Goal: Task Accomplishment & Management: Manage account settings

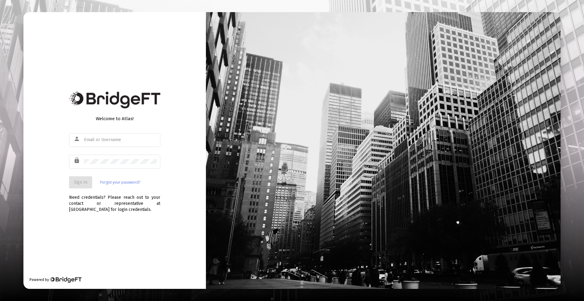
type input "[PERSON_NAME][EMAIL_ADDRESS][DOMAIN_NAME]"
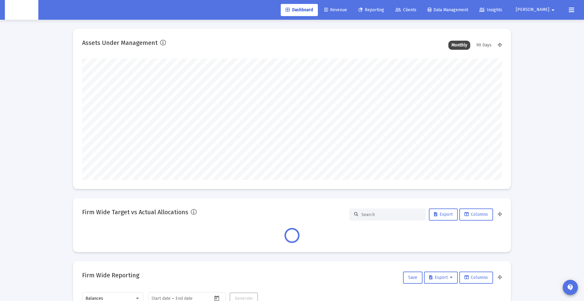
scroll to position [122, 419]
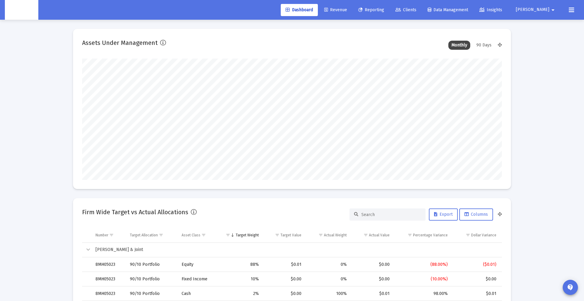
type input "[DATE]"
click at [416, 12] on span "Clients" at bounding box center [405, 9] width 21 height 5
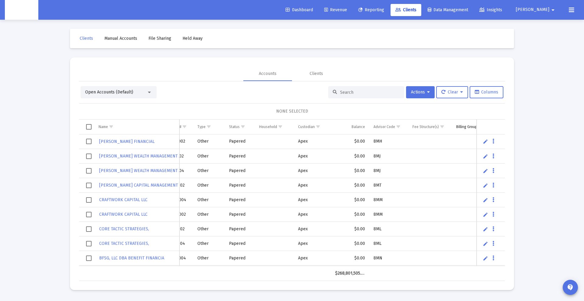
scroll to position [0, 21]
click at [317, 126] on span "Show filter options for column 'Custodian'" at bounding box center [315, 127] width 5 height 5
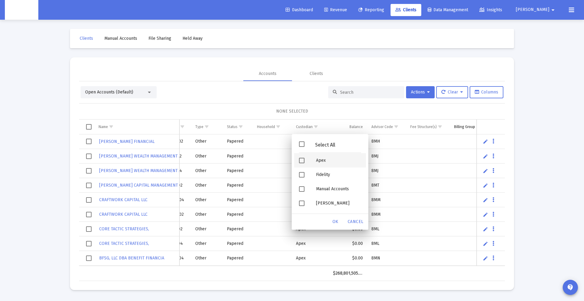
click at [302, 158] on span "Filter options" at bounding box center [301, 160] width 5 height 5
click at [333, 224] on span "OK" at bounding box center [335, 221] width 6 height 5
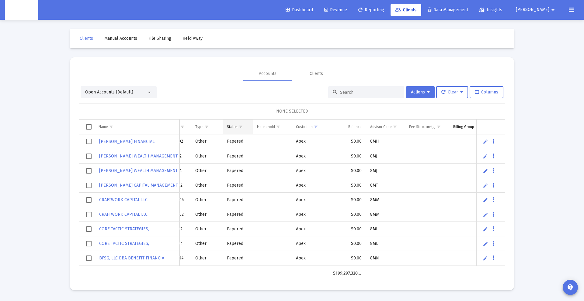
click at [241, 127] on span "Show filter options for column 'Status'" at bounding box center [240, 127] width 5 height 5
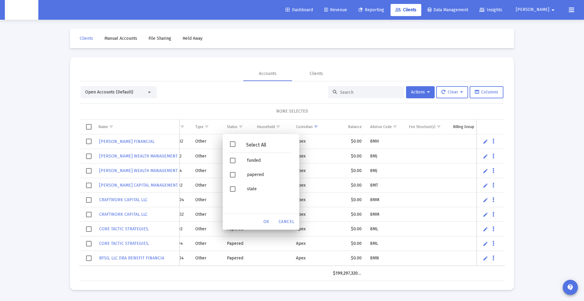
click at [229, 105] on div "NONE SELECTED" at bounding box center [292, 111] width 426 height 16
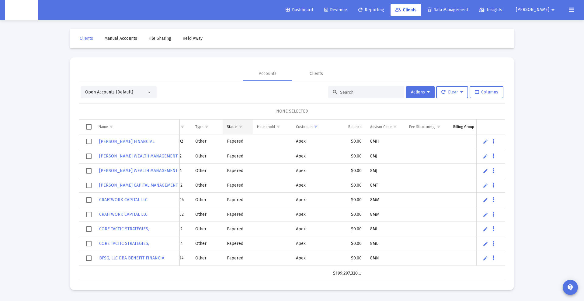
click at [242, 128] on span "Show filter options for column 'Status'" at bounding box center [240, 127] width 5 height 5
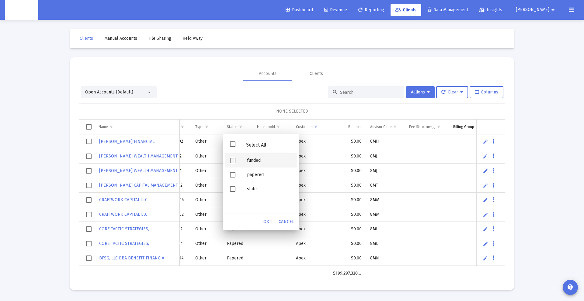
click at [231, 158] on span "Filter options" at bounding box center [232, 160] width 5 height 5
click at [233, 175] on span "Filter options" at bounding box center [232, 174] width 5 height 5
click at [263, 221] on div "OK" at bounding box center [266, 222] width 19 height 11
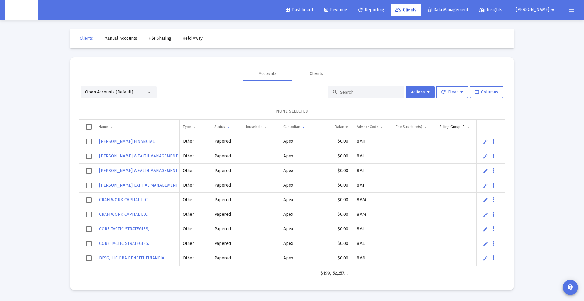
scroll to position [0, 33]
click at [230, 129] on span "Show filter options for column 'Status'" at bounding box center [228, 127] width 5 height 5
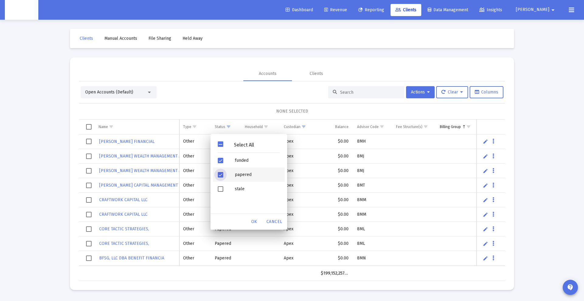
click at [220, 174] on span "Filter options" at bounding box center [220, 174] width 5 height 5
click at [251, 220] on span "OK" at bounding box center [254, 221] width 6 height 5
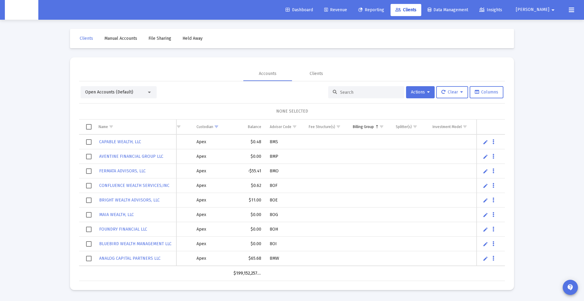
scroll to position [0, 0]
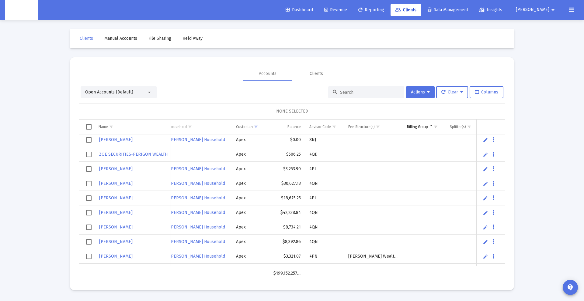
click at [86, 125] on span "Select all" at bounding box center [88, 126] width 5 height 5
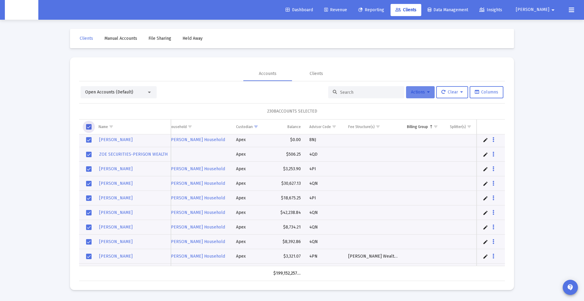
click at [426, 88] on button "Actions" at bounding box center [420, 92] width 29 height 12
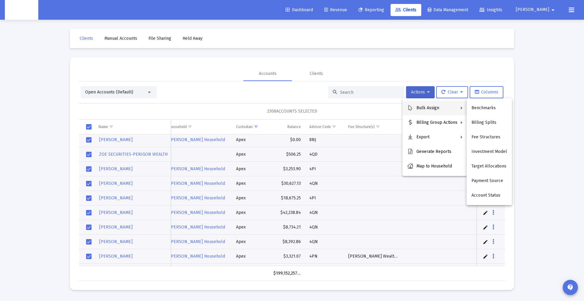
click at [434, 64] on div at bounding box center [292, 150] width 584 height 301
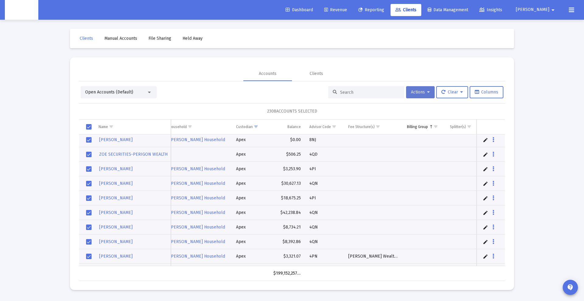
click at [419, 92] on span "Actions" at bounding box center [420, 92] width 19 height 5
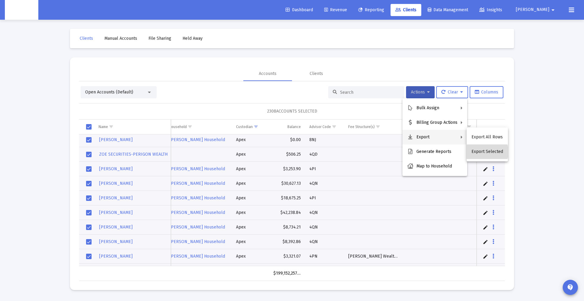
click at [487, 152] on button "Export Selected" at bounding box center [486, 152] width 41 height 15
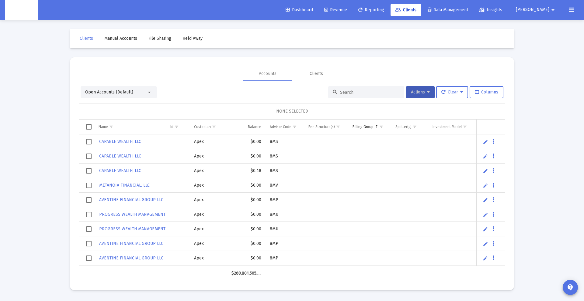
click at [351, 91] on input at bounding box center [370, 92] width 60 height 5
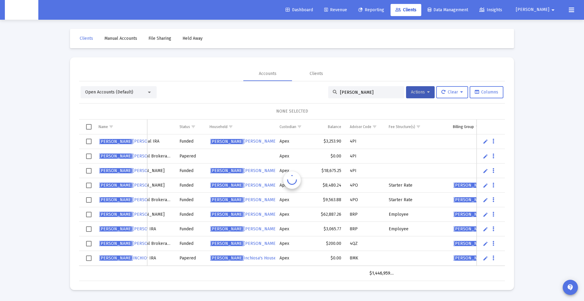
scroll to position [0, 53]
click at [440, 153] on td "Data grid" at bounding box center [416, 156] width 64 height 15
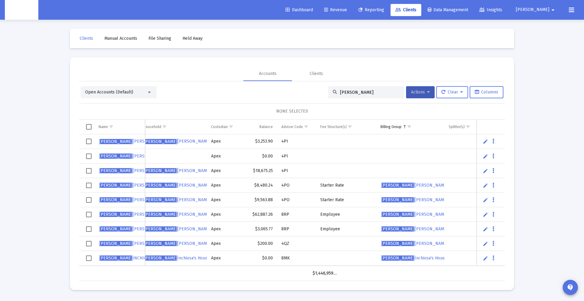
scroll to position [0, 124]
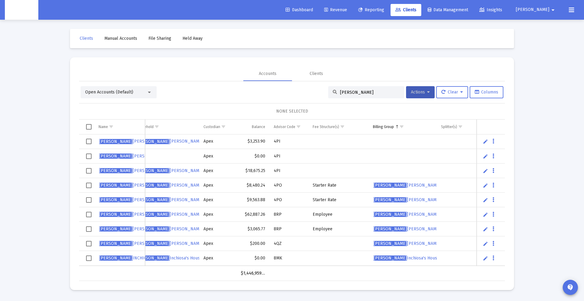
click at [420, 140] on td "Data grid" at bounding box center [402, 142] width 68 height 15
click at [364, 93] on input "[PERSON_NAME]" at bounding box center [370, 92] width 60 height 5
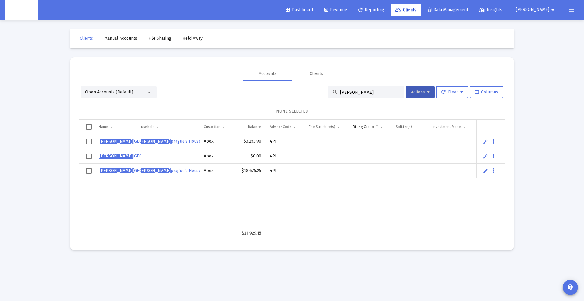
scroll to position [0, 0]
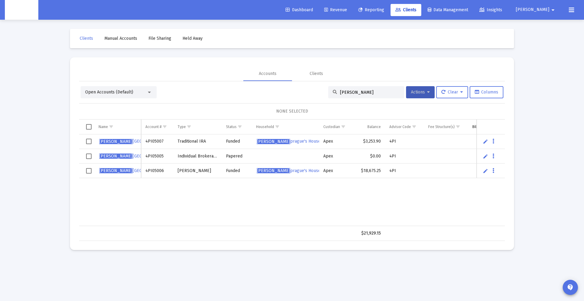
type input "[PERSON_NAME]"
drag, startPoint x: 88, startPoint y: 140, endPoint x: 86, endPoint y: 153, distance: 13.1
click at [88, 140] on span "Select row" at bounding box center [88, 141] width 5 height 5
click at [88, 173] on span "Select row" at bounding box center [88, 170] width 5 height 5
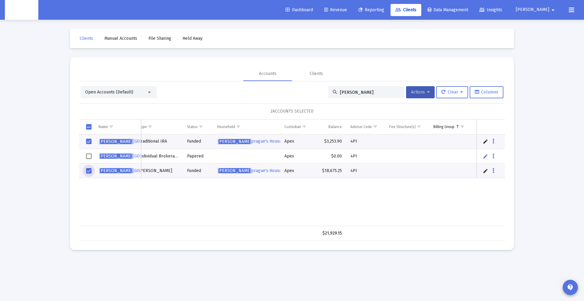
scroll to position [0, 64]
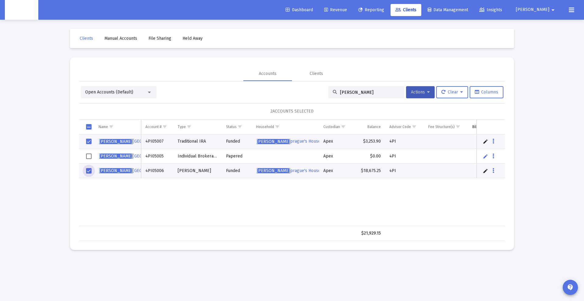
click at [89, 157] on span "Select row" at bounding box center [88, 156] width 5 height 5
click at [406, 93] on button "Actions" at bounding box center [420, 92] width 29 height 12
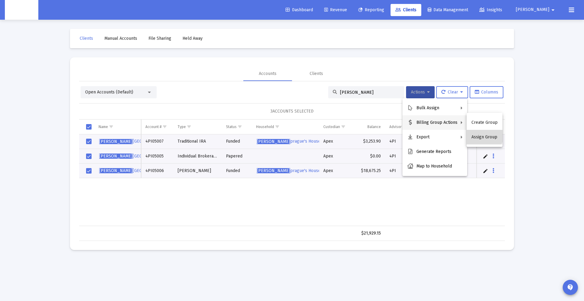
click at [481, 136] on button "Assign Group" at bounding box center [484, 137] width 36 height 15
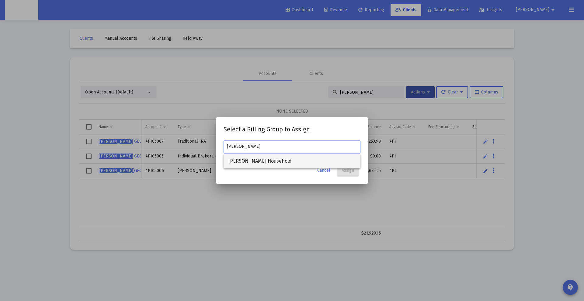
click at [257, 159] on span "[PERSON_NAME] Household" at bounding box center [291, 161] width 127 height 15
type input "[PERSON_NAME] Household"
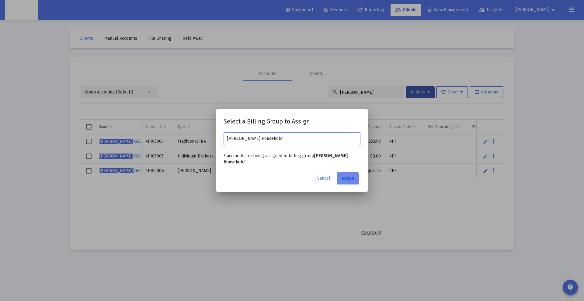
click at [348, 180] on span "Assign" at bounding box center [347, 178] width 12 height 5
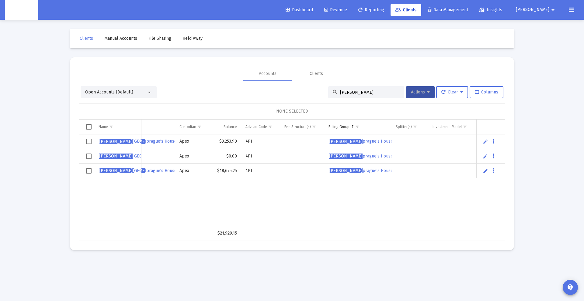
drag, startPoint x: 380, startPoint y: 93, endPoint x: 375, endPoint y: 92, distance: 5.2
click at [376, 92] on input "[PERSON_NAME]" at bounding box center [370, 92] width 60 height 5
drag, startPoint x: 375, startPoint y: 92, endPoint x: 263, endPoint y: 85, distance: 112.3
click at [263, 85] on div "Open Accounts (Default) [PERSON_NAME] s Actions Clear Columns NONE SELECTED Nam…" at bounding box center [292, 161] width 426 height 160
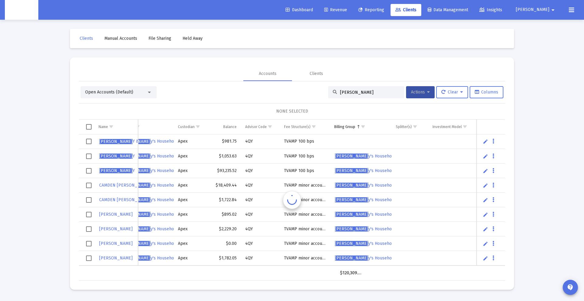
scroll to position [0, 125]
type input "[PERSON_NAME]"
click at [87, 140] on span "Select row" at bounding box center [88, 141] width 5 height 5
click at [426, 95] on button "Actions" at bounding box center [420, 92] width 29 height 12
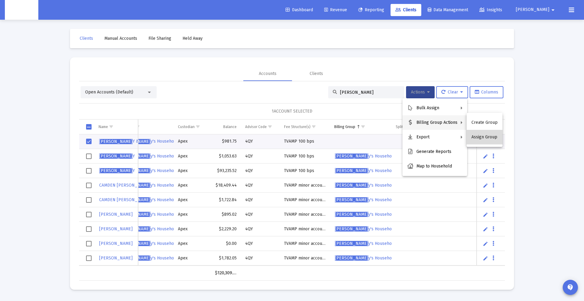
click at [489, 138] on button "Assign Group" at bounding box center [484, 137] width 36 height 15
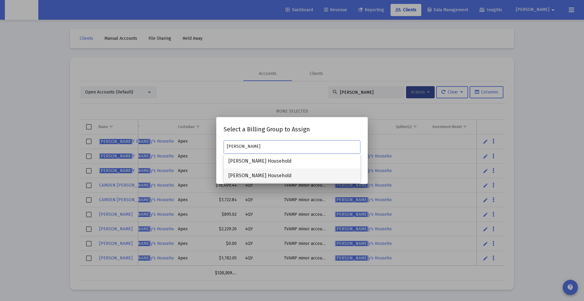
click at [290, 173] on span "[PERSON_NAME] Household" at bounding box center [291, 176] width 127 height 15
type input "[PERSON_NAME] Household"
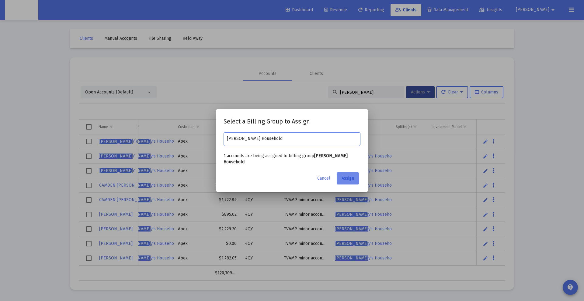
click at [344, 181] on span "Assign" at bounding box center [347, 178] width 12 height 5
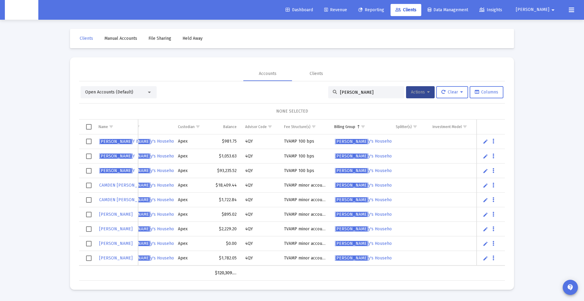
drag, startPoint x: 379, startPoint y: 97, endPoint x: 375, endPoint y: 95, distance: 4.6
click at [375, 95] on div "[PERSON_NAME]" at bounding box center [366, 92] width 76 height 12
drag, startPoint x: 372, startPoint y: 93, endPoint x: 309, endPoint y: 90, distance: 63.3
click at [309, 90] on div "Open Accounts (Default) [PERSON_NAME] Actions Clear Columns" at bounding box center [292, 92] width 422 height 12
paste input "[PERSON_NAME] Household"
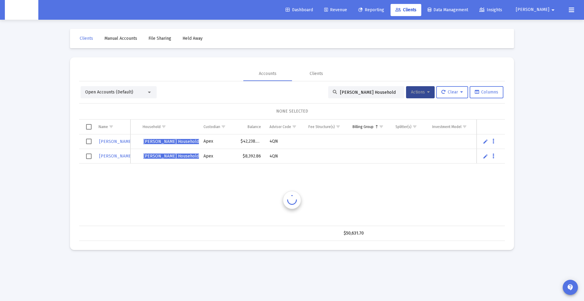
scroll to position [0, 103]
type input "[PERSON_NAME] Household"
click at [89, 128] on span "Select all" at bounding box center [88, 126] width 5 height 5
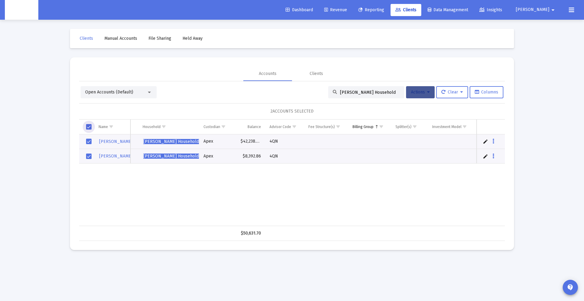
click at [422, 89] on button "Actions" at bounding box center [420, 92] width 29 height 12
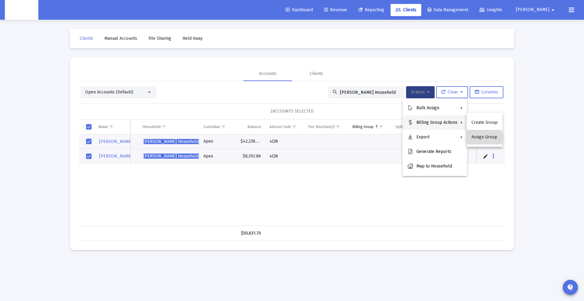
click at [474, 138] on button "Assign Group" at bounding box center [484, 137] width 36 height 15
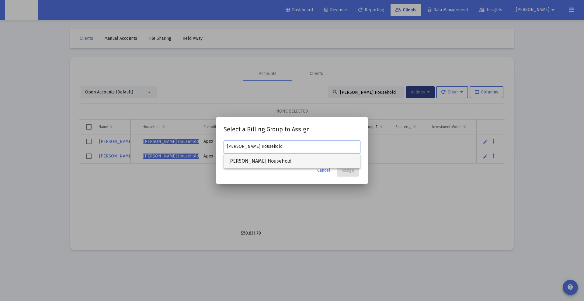
type input "[PERSON_NAME] Household"
click at [267, 159] on span "[PERSON_NAME] Household" at bounding box center [291, 161] width 127 height 15
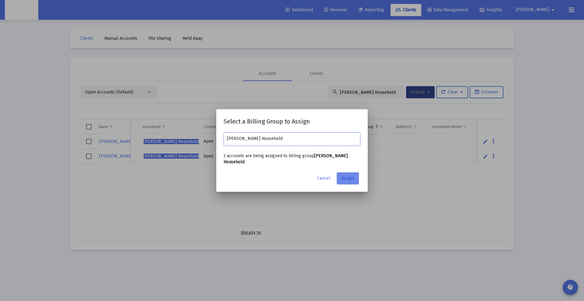
click at [350, 181] on span "Assign" at bounding box center [347, 178] width 12 height 5
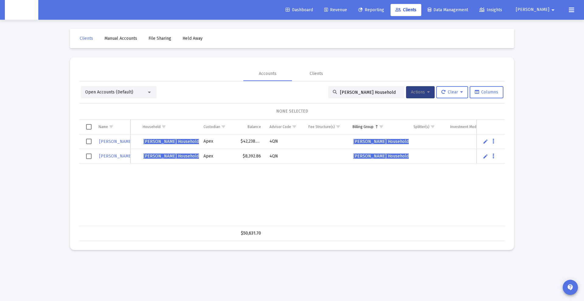
drag, startPoint x: 355, startPoint y: 90, endPoint x: 226, endPoint y: 88, distance: 128.9
click at [226, 88] on div "Open Accounts (Default) [PERSON_NAME] Household Actions Clear Columns" at bounding box center [292, 92] width 422 height 12
paste input "8OH05015"
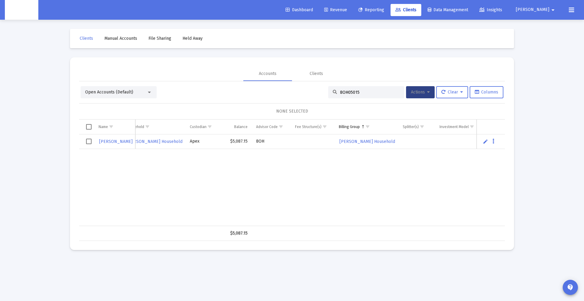
scroll to position [0, 110]
type input "8OH05015"
click at [235, 143] on td "$5,087.15" at bounding box center [230, 142] width 29 height 15
click at [292, 141] on td "Data grid" at bounding box center [306, 142] width 44 height 15
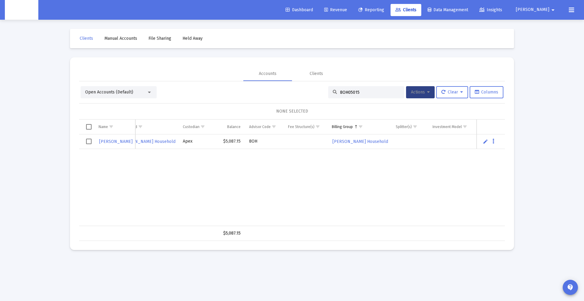
click at [90, 128] on span "Select all" at bounding box center [88, 126] width 5 height 5
click at [415, 94] on span "Actions" at bounding box center [420, 92] width 19 height 5
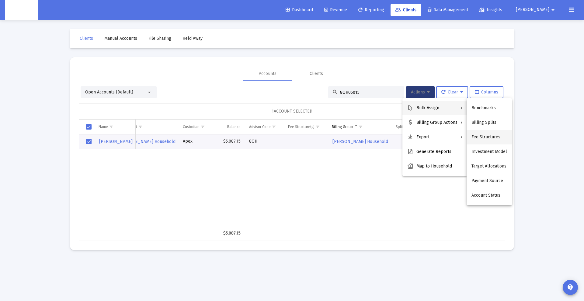
click at [494, 140] on button "Fee Structures" at bounding box center [488, 137] width 45 height 15
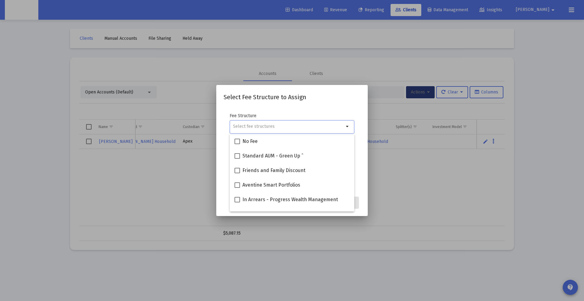
click at [266, 123] on div "Selection" at bounding box center [288, 126] width 113 height 7
click at [264, 126] on input "Selection" at bounding box center [288, 126] width 111 height 5
paste input "Standard Fee - Foundry Financial"
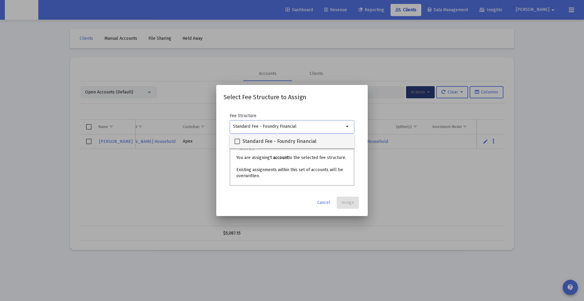
type input "Standard Fee - Foundry Financial"
click at [274, 143] on span "Standard Fee - Foundry Financial" at bounding box center [279, 141] width 74 height 7
click at [237, 144] on input "Standard Fee - Foundry Financial" at bounding box center [237, 144] width 0 height 0
checkbox input "true"
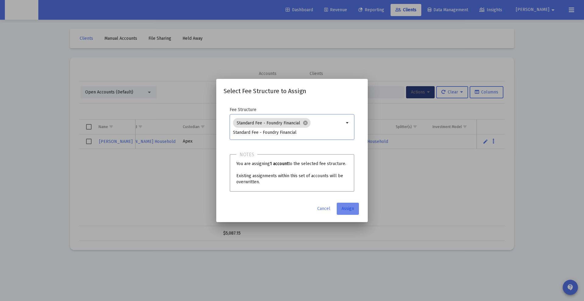
click at [343, 209] on span "Assign" at bounding box center [347, 208] width 12 height 5
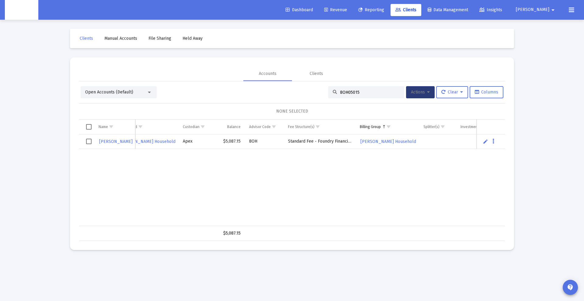
drag, startPoint x: 316, startPoint y: 88, endPoint x: 308, endPoint y: 89, distance: 8.9
click at [308, 89] on div "Open Accounts (Default) 8OH05015 Actions Clear Columns" at bounding box center [292, 92] width 422 height 12
paste input "4QN05080"
type input "4QN05080"
click at [316, 142] on td "Data grid" at bounding box center [317, 142] width 44 height 15
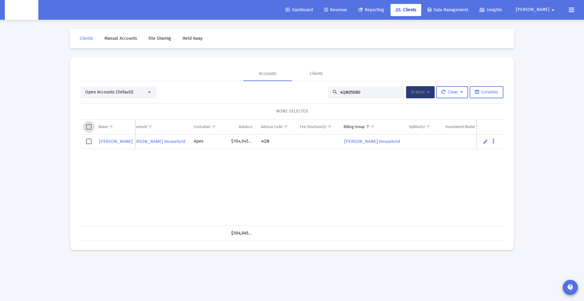
click at [88, 128] on span "Select all" at bounding box center [88, 126] width 5 height 5
click at [417, 92] on span "Actions" at bounding box center [420, 92] width 19 height 5
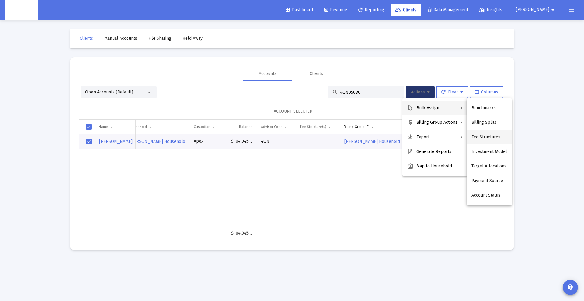
click at [489, 140] on button "Fee Structures" at bounding box center [488, 137] width 45 height 15
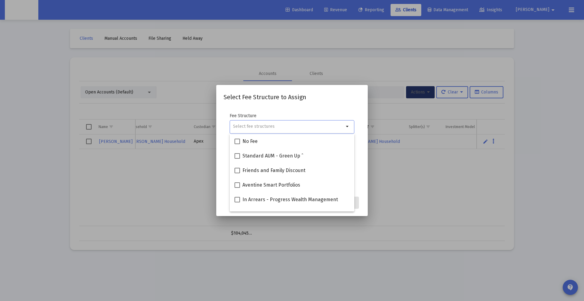
paste input "Standard - Falcon"
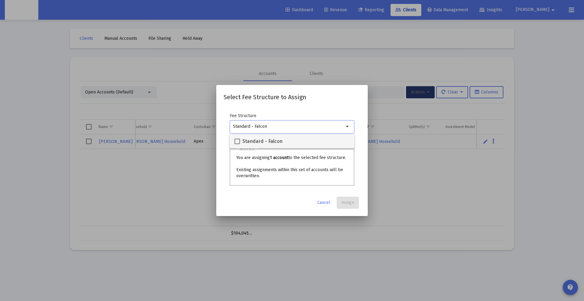
type input "Standard - Falcon"
click at [279, 142] on span "Standard - Falcon" at bounding box center [262, 141] width 40 height 7
click at [237, 144] on input "Standard - Falcon" at bounding box center [237, 144] width 0 height 0
checkbox input "true"
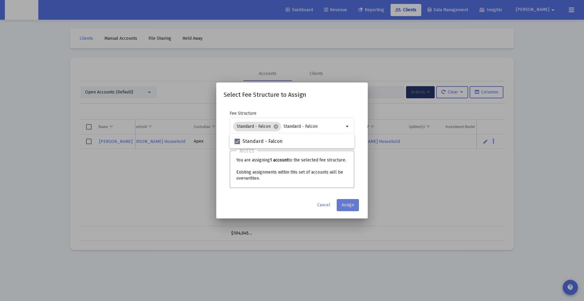
click at [344, 203] on span "Assign" at bounding box center [347, 205] width 12 height 5
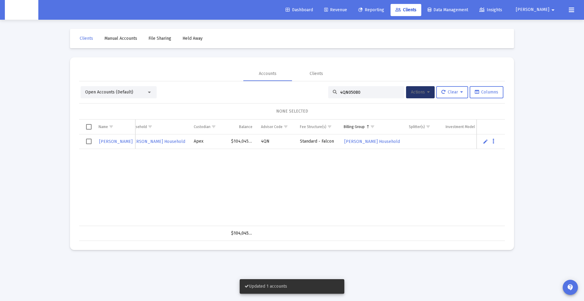
drag, startPoint x: 365, startPoint y: 90, endPoint x: 305, endPoint y: 84, distance: 61.1
click at [312, 89] on div "Open Accounts (Default) 4QN05080 Actions Clear Columns" at bounding box center [292, 92] width 422 height 12
click at [349, 91] on input "4QN05080" at bounding box center [370, 92] width 60 height 5
